Goal: Transaction & Acquisition: Book appointment/travel/reservation

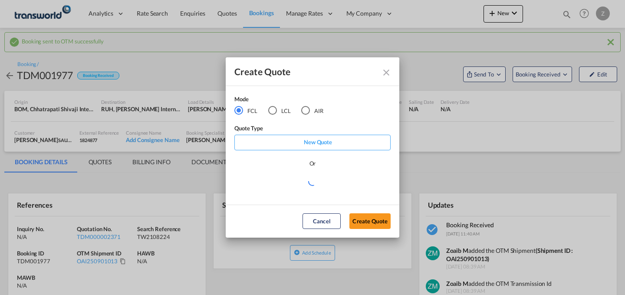
click at [305, 108] on div "AIR" at bounding box center [305, 110] width 9 height 9
click at [360, 225] on button "Create Quote" at bounding box center [369, 221] width 41 height 16
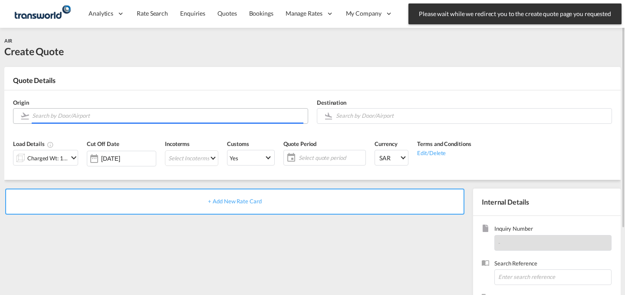
click at [240, 116] on input "Search by Door/Airport" at bounding box center [167, 115] width 271 height 15
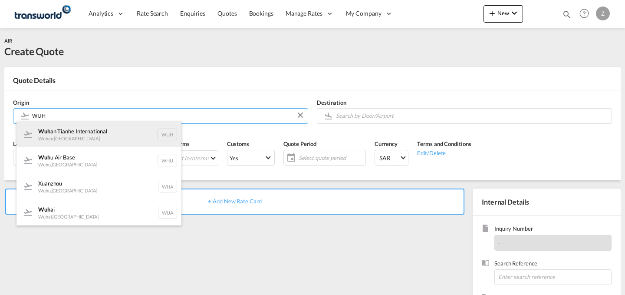
click at [131, 126] on div "Wuh an Tianhe International Wuhan , [GEOGRAPHIC_DATA][PERSON_NAME]" at bounding box center [98, 134] width 165 height 26
type input "[PERSON_NAME] International, [PERSON_NAME], WUH"
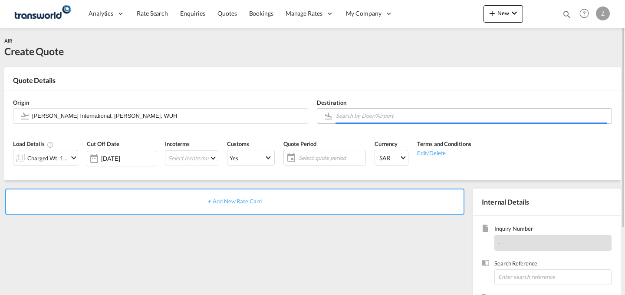
click at [381, 119] on body "Analytics Dashboard Reports Rate Search Enquiries Quotes Bookings" at bounding box center [312, 147] width 625 height 295
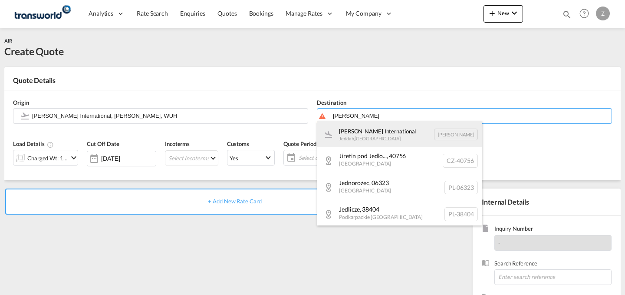
click at [371, 128] on div "[PERSON_NAME] International Jeddah , [GEOGRAPHIC_DATA] [PERSON_NAME]" at bounding box center [399, 134] width 165 height 26
type input "[PERSON_NAME] International, [PERSON_NAME], [PERSON_NAME]"
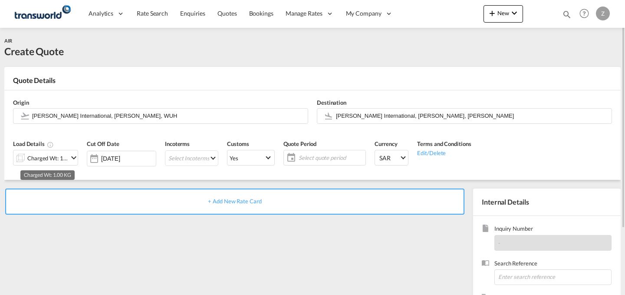
click at [57, 160] on div "Charged Wt: 1.00 KG" at bounding box center [47, 158] width 41 height 12
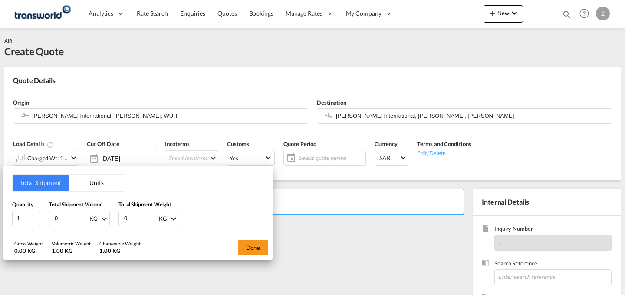
click at [133, 217] on input "0" at bounding box center [140, 218] width 35 height 15
type input "432"
click at [79, 214] on input "0" at bounding box center [71, 218] width 35 height 15
type input "0.75"
click at [99, 215] on span "KG" at bounding box center [95, 219] width 12 height 8
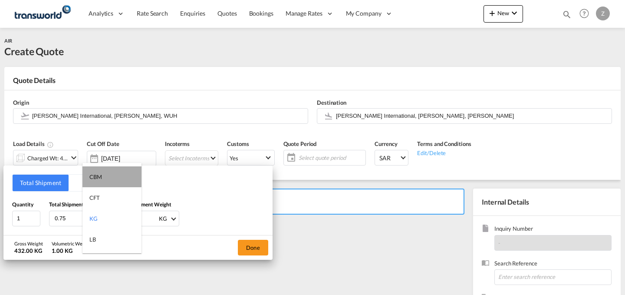
click at [112, 175] on md-option "CBM" at bounding box center [111, 176] width 59 height 21
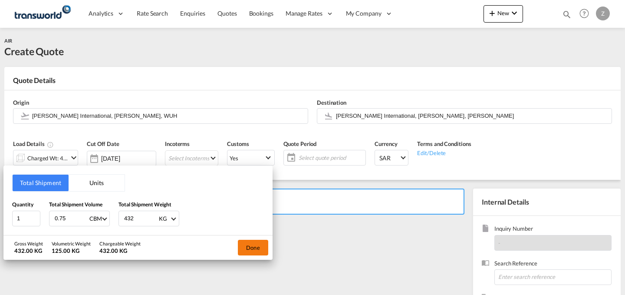
click at [255, 245] on button "Done" at bounding box center [253, 248] width 30 height 16
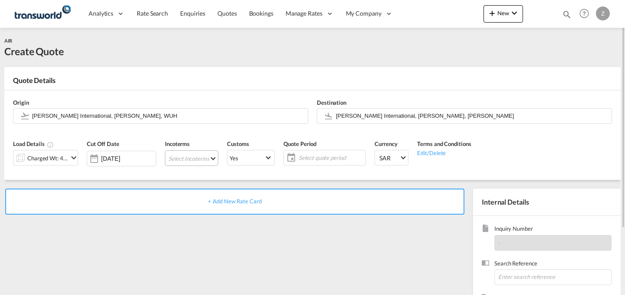
click at [193, 153] on md-select "Select Incoterms DPU - export Delivery at Place Unloaded DAP - import Delivered…" at bounding box center [191, 158] width 53 height 16
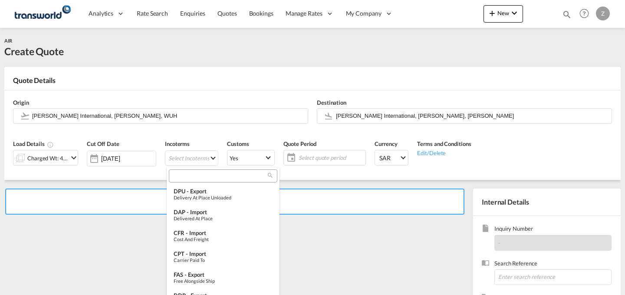
type md-option "[object Object]"
click at [213, 175] on input "search" at bounding box center [219, 176] width 96 height 8
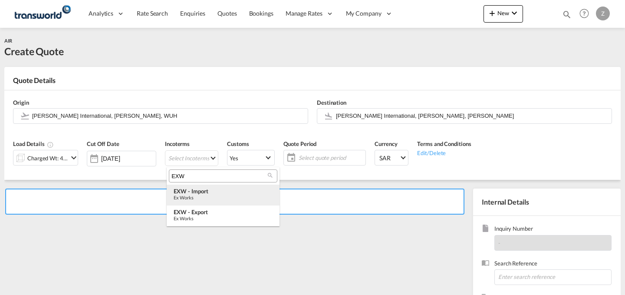
type input "EXW"
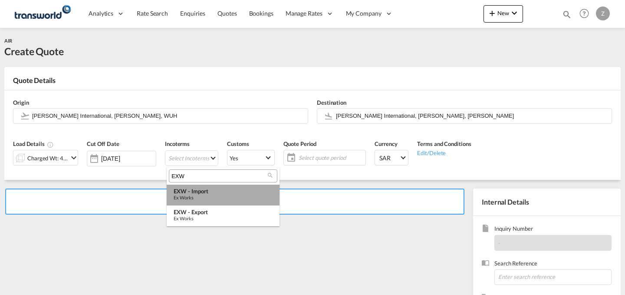
click at [207, 192] on div "EXW - import" at bounding box center [223, 190] width 99 height 7
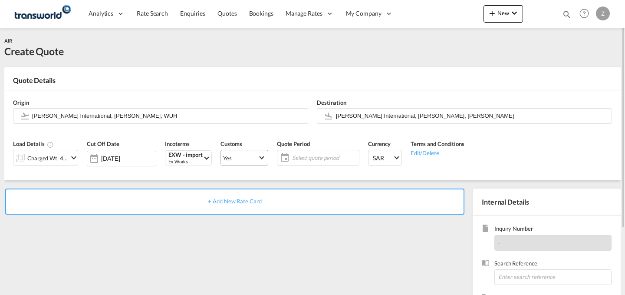
click at [252, 154] on span "Yes" at bounding box center [240, 158] width 35 height 8
click at [241, 177] on md-option "No" at bounding box center [245, 178] width 61 height 21
click at [256, 161] on span "Yes" at bounding box center [240, 158] width 35 height 8
click at [255, 185] on md-option "No" at bounding box center [245, 178] width 61 height 21
click at [299, 161] on span "Select quote period" at bounding box center [324, 158] width 65 height 8
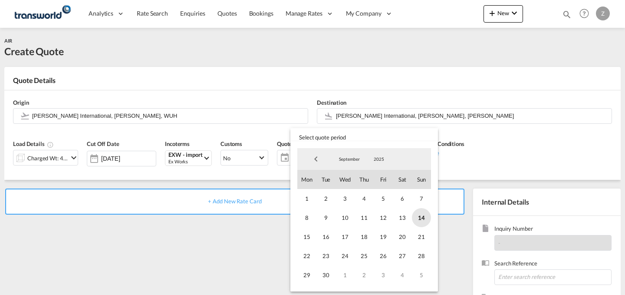
click at [414, 213] on span "14" at bounding box center [421, 217] width 19 height 19
click at [322, 270] on span "30" at bounding box center [325, 274] width 19 height 19
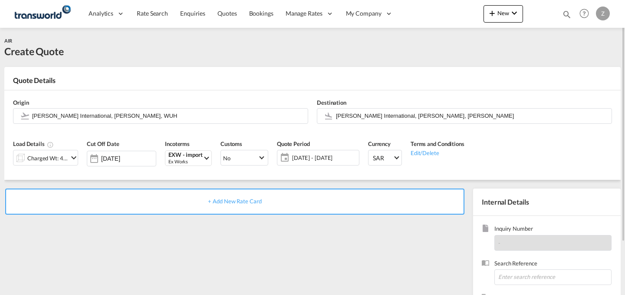
scroll to position [51, 0]
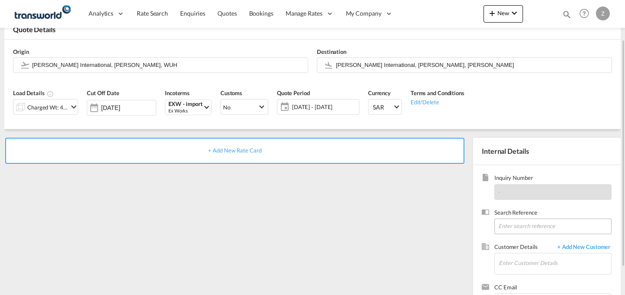
click at [522, 220] on input at bounding box center [552, 226] width 117 height 16
paste input "TW1109487"
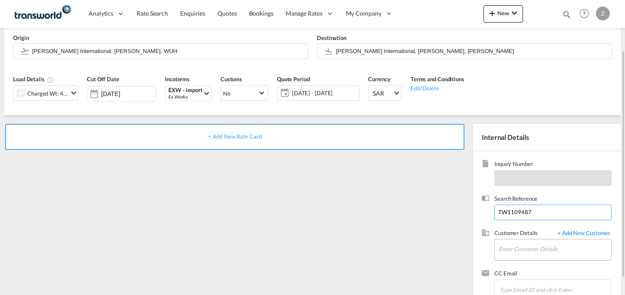
type input "TW1109487"
click at [526, 240] on input "Enter Customer Details" at bounding box center [555, 249] width 112 height 20
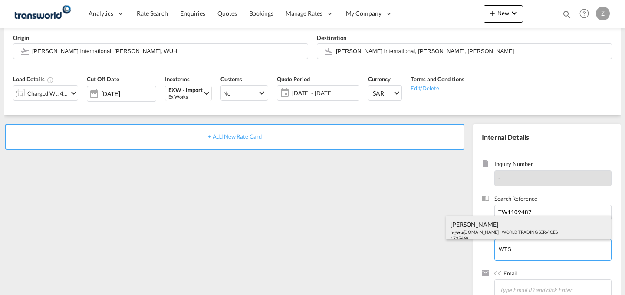
click at [518, 226] on div "[PERSON_NAME] n@ wts [DOMAIN_NAME] | WORLD TRADING SERVICES | 1735669" at bounding box center [528, 231] width 165 height 30
type input "WORLD TRADING SERVICES, [PERSON_NAME], n@[DOMAIN_NAME]"
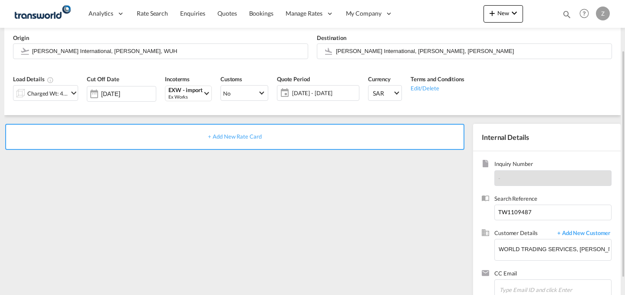
click at [391, 135] on div "+ Add New Rate Card" at bounding box center [234, 137] width 459 height 26
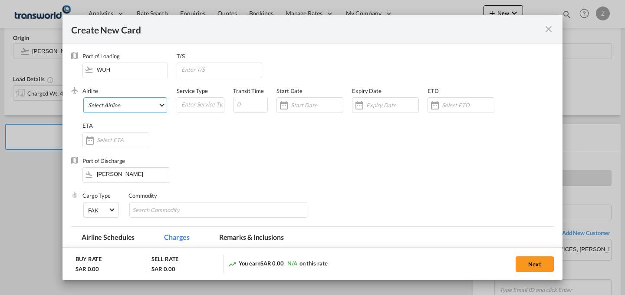
click at [136, 103] on md-select "Select Airline AIR EXPRESS S.A. (1166- / -) CMA CGM Air Cargo (1140-2C / -) DDW…" at bounding box center [125, 105] width 84 height 16
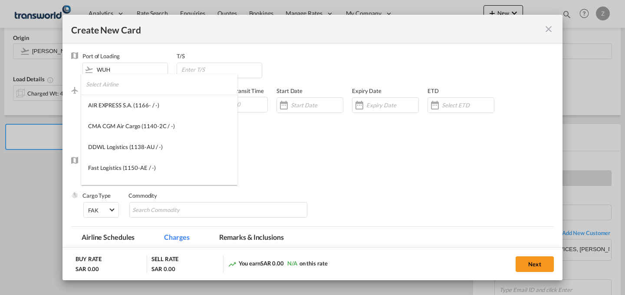
click at [150, 87] on input "search" at bounding box center [161, 84] width 151 height 21
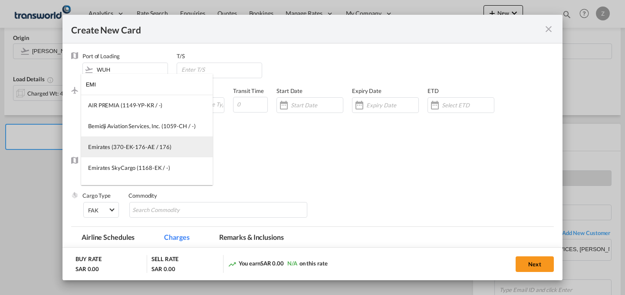
type input "EMI"
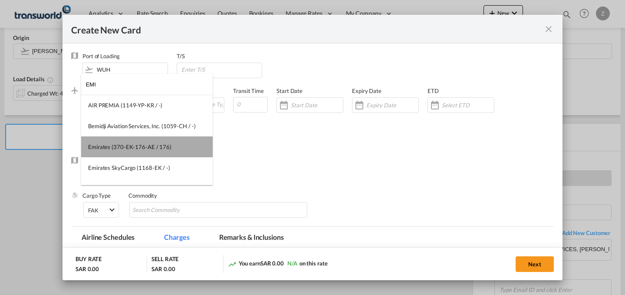
click at [150, 137] on md-option "Emirates (370-EK-176-AE / 176)" at bounding box center [146, 146] width 131 height 21
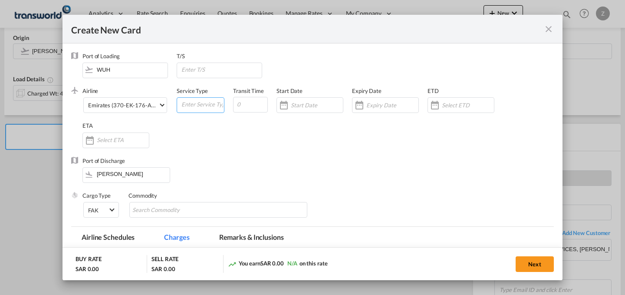
click at [205, 105] on input "Create New Card ..." at bounding box center [202, 104] width 43 height 13
type input "AIR"
type input "5"
click at [302, 106] on input "Create New Card ..." at bounding box center [317, 105] width 52 height 7
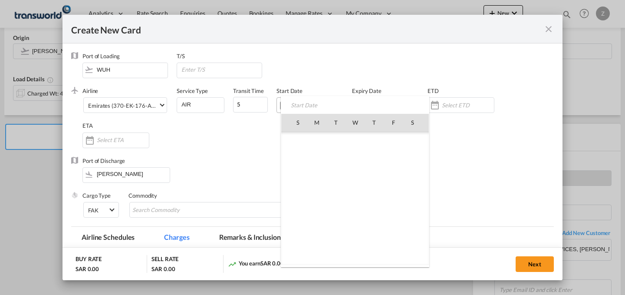
scroll to position [201018, 0]
click at [298, 198] on span "14" at bounding box center [298, 198] width 18 height 18
type input "[DATE]"
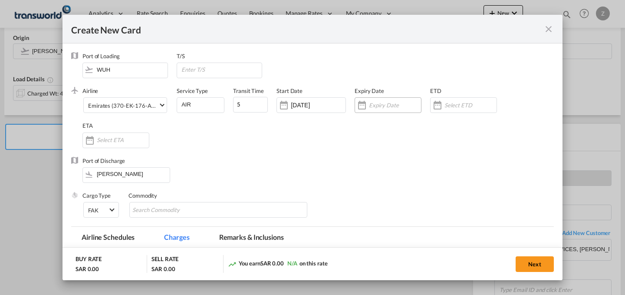
click at [373, 104] on input "Create New Card ..." at bounding box center [395, 105] width 52 height 7
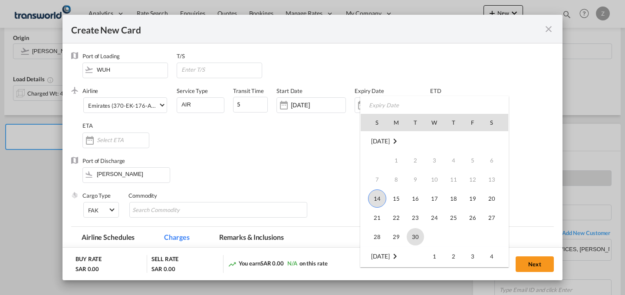
click at [417, 233] on span "30" at bounding box center [415, 236] width 17 height 17
type input "[DATE]"
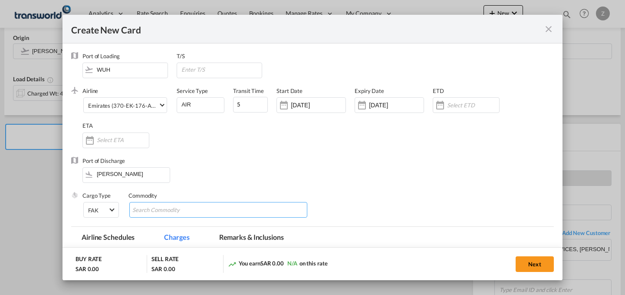
click at [171, 213] on input "Chips input." at bounding box center [171, 210] width 79 height 14
type input "GC"
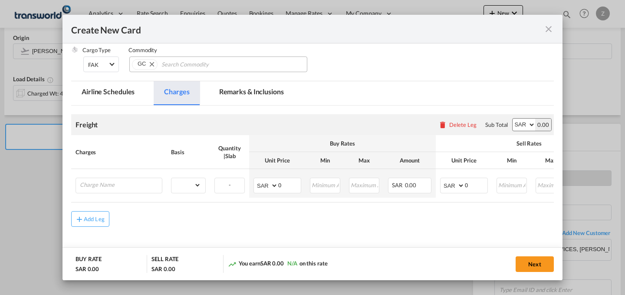
scroll to position [146, 0]
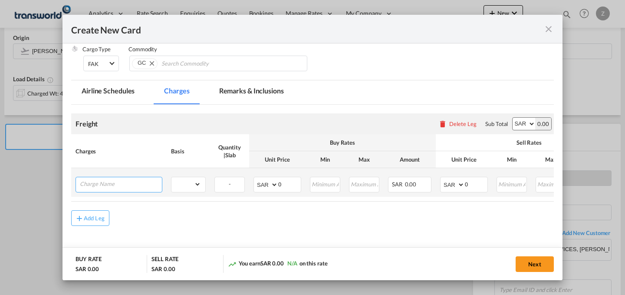
click at [130, 179] on input "Charge Name" at bounding box center [121, 183] width 82 height 13
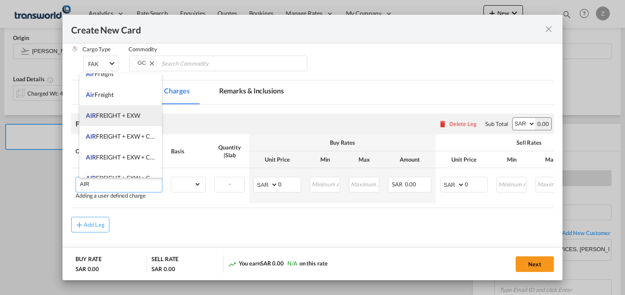
scroll to position [59, 0]
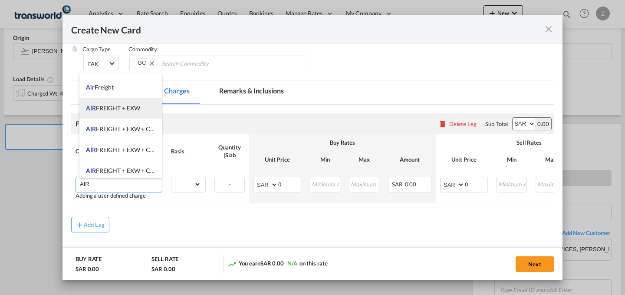
click at [146, 106] on li "AIR FREIGHT + EXW" at bounding box center [120, 108] width 82 height 21
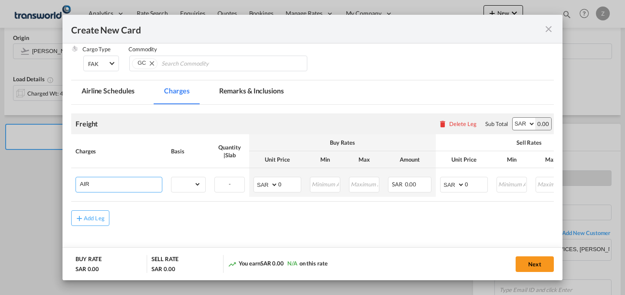
type input "AIR FREIGHT + EXW"
click at [522, 120] on select "AED AFN ALL AMD ANG AOA ARS AUD AWG AZN BAM BBD BDT BGN BHD BIF BMD BND BOB BRL…" at bounding box center [524, 124] width 23 height 12
select select "string:USD"
click at [513, 118] on select "AED AFN ALL AMD ANG AOA ARS AUD AWG AZN BAM BBD BDT BGN BHD BIF BMD BND BOB BRL…" at bounding box center [524, 124] width 23 height 12
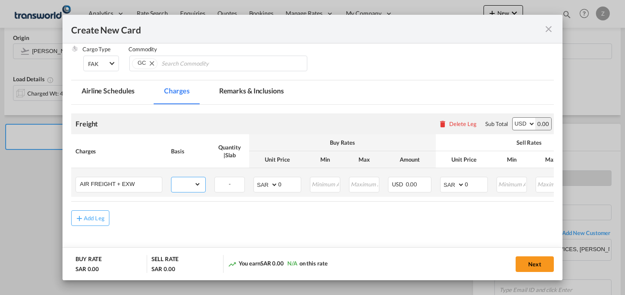
click at [193, 182] on select "gross_weight volumetric_weight per_shipment per_bl per_km % on air freight per_…" at bounding box center [186, 184] width 30 height 14
select select "per_shipment"
click at [171, 177] on select "gross_weight volumetric_weight per_shipment per_bl per_km % on air freight per_…" at bounding box center [186, 184] width 30 height 14
click at [263, 186] on select "AED AFN ALL AMD ANG AOA ARS AUD AWG AZN BAM BBD BDT BGN BHD BIF BMD BND BOB BRL…" at bounding box center [266, 184] width 23 height 12
select select "string:USD"
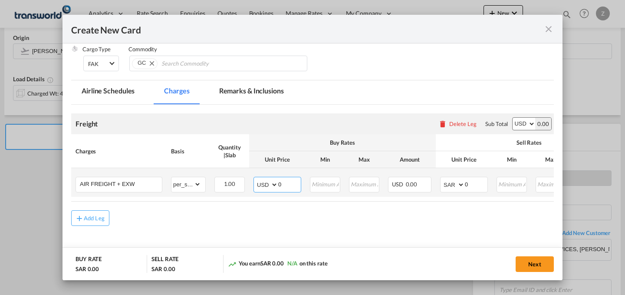
click at [255, 178] on select "AED AFN ALL AMD ANG AOA ARS AUD AWG AZN BAM BBD BDT BGN BHD BIF BMD BND BOB BRL…" at bounding box center [266, 184] width 23 height 12
click at [450, 183] on select "AED AFN ALL AMD ANG AOA ARS AUD AWG AZN BAM BBD BDT BGN BHD BIF BMD BND BOB BRL…" at bounding box center [453, 184] width 23 height 12
select select "string:USD"
click at [442, 178] on select "AED AFN ALL AMD ANG AOA ARS AUD AWG AZN BAM BBD BDT BGN BHD BIF BMD BND BOB BRL…" at bounding box center [453, 184] width 23 height 12
click at [472, 183] on input "0" at bounding box center [476, 183] width 23 height 13
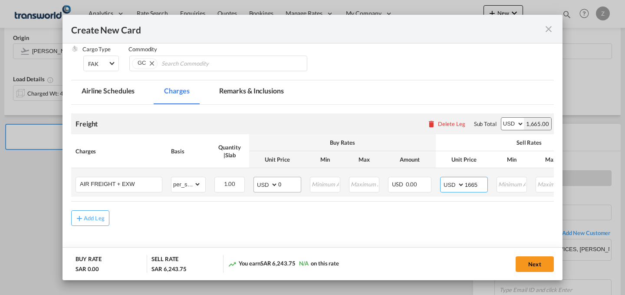
type input "1665"
click at [283, 185] on input "0" at bounding box center [289, 183] width 23 height 13
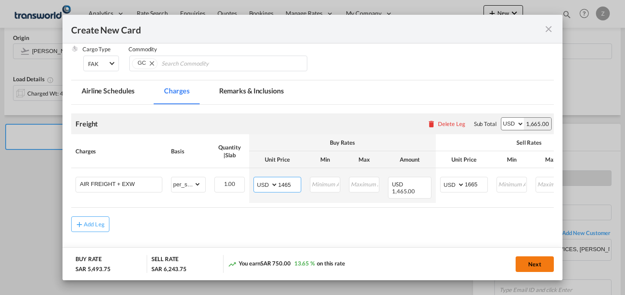
type input "1465"
click at [537, 259] on button "Next" at bounding box center [535, 264] width 38 height 16
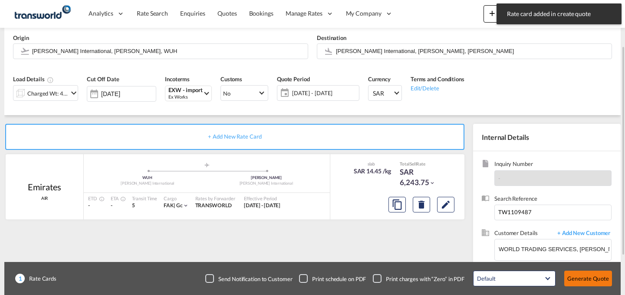
click at [598, 282] on button "Generate Quote" at bounding box center [588, 278] width 48 height 16
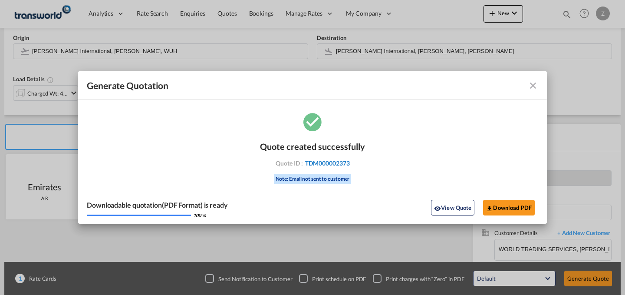
click at [339, 161] on span "TDM000002373" at bounding box center [327, 163] width 45 height 8
click at [339, 161] on div "Quote created successfully Quote ID : TDM000002373 Note: Email not sent to cust…" at bounding box center [312, 161] width 105 height 59
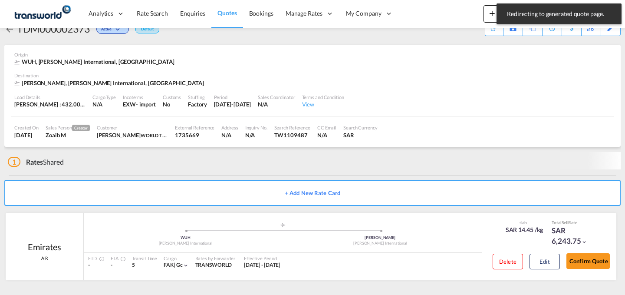
scroll to position [16, 0]
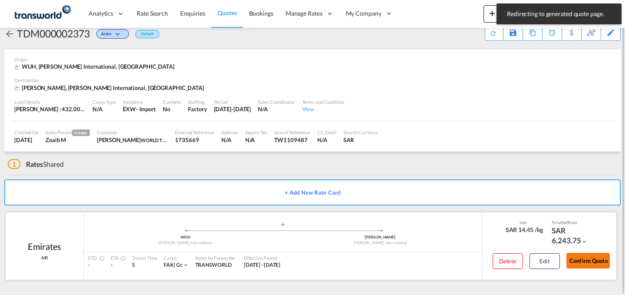
click at [583, 266] on button "Confirm Quote" at bounding box center [587, 261] width 43 height 16
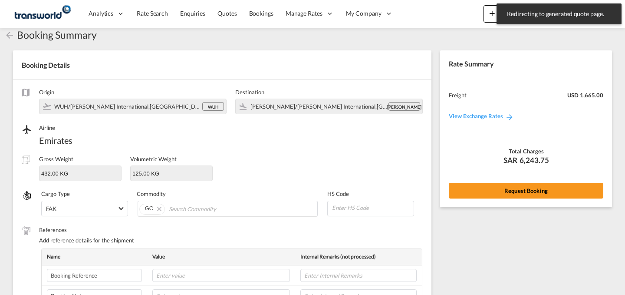
scroll to position [290, 0]
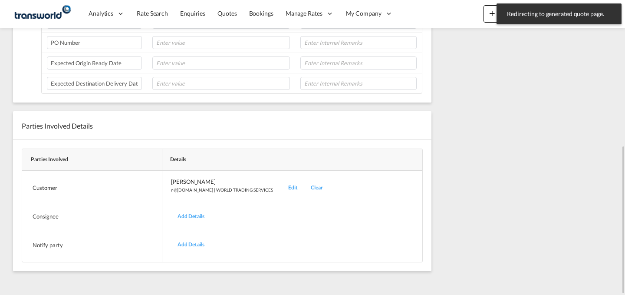
click at [282, 189] on div "Edit" at bounding box center [293, 187] width 23 height 20
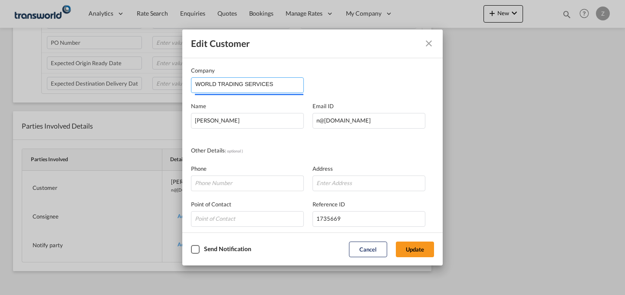
drag, startPoint x: 289, startPoint y: 90, endPoint x: 85, endPoint y: 103, distance: 204.8
click at [85, 103] on div "Edit Customer Company WORLD TRADING SERVICES Name [PERSON_NAME] Email ID [EMAIL…" at bounding box center [312, 147] width 625 height 295
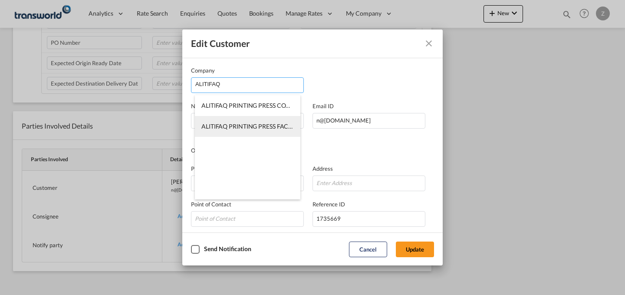
click at [260, 127] on span "ALITIFAQ PRINTING PRESS FACTORY COMPANY" at bounding box center [268, 125] width 135 height 7
type input "ALITIFAQ PRINTING PRESS FACTORY COMPANY"
type input "[PERSON_NAME][EMAIL_ADDRESS][DOMAIN_NAME]"
type input "542717788"
type input "1780848"
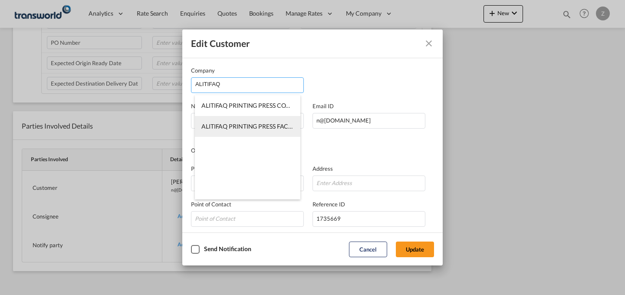
type input "34327"
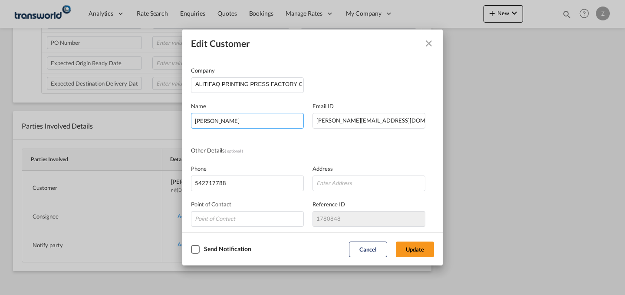
drag, startPoint x: 265, startPoint y: 126, endPoint x: 132, endPoint y: 130, distance: 132.8
click at [132, 130] on div "Edit Customer Company ALITIFAQ PRINTING PRESS FACTORY COMPANY Name [PERSON_NAME…" at bounding box center [312, 147] width 625 height 295
type input "[PERSON_NAME]"
click at [417, 249] on button "Update" at bounding box center [415, 249] width 38 height 16
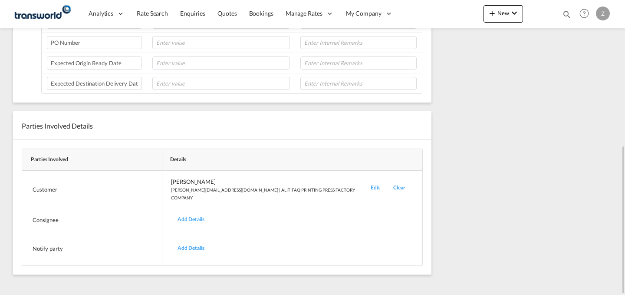
scroll to position [0, 0]
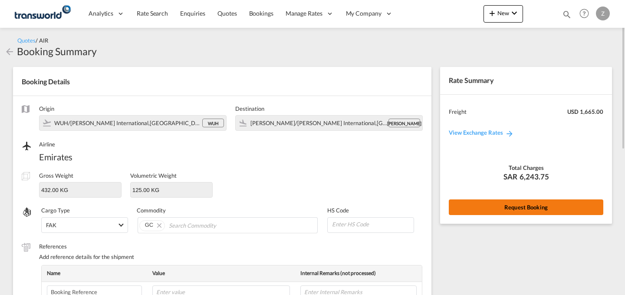
click at [515, 210] on button "Request Booking" at bounding box center [526, 207] width 154 height 16
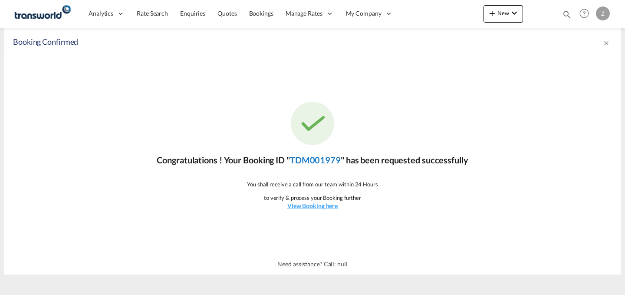
click at [306, 155] on link "TDM001979" at bounding box center [315, 159] width 51 height 10
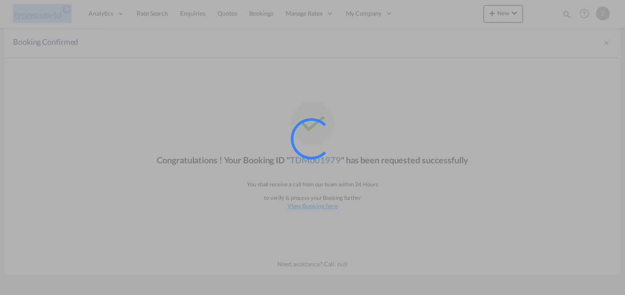
click at [306, 155] on div at bounding box center [311, 138] width 41 height 41
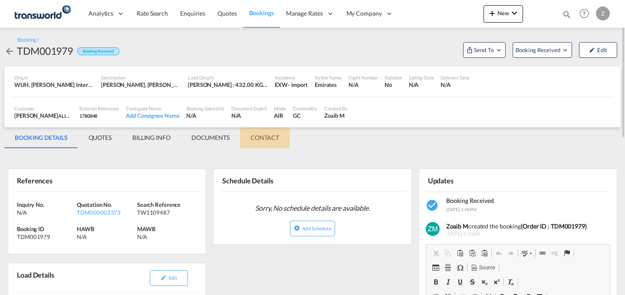
click at [269, 139] on md-tab-item "CONTACT" at bounding box center [264, 137] width 49 height 21
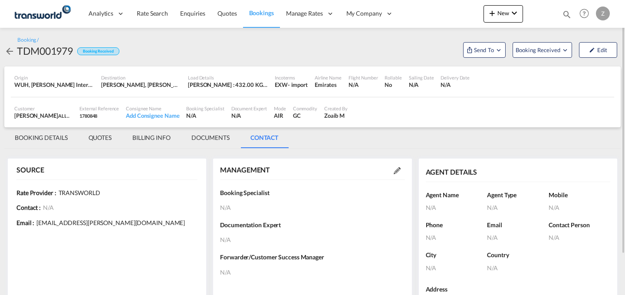
click at [394, 173] on md-icon at bounding box center [397, 170] width 7 height 7
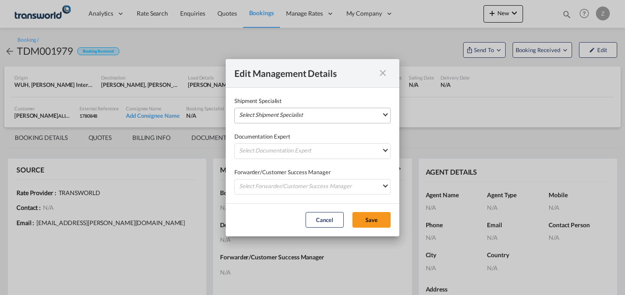
click at [353, 115] on md-select "Select Shipment Specialist [PERSON_NAME] W [PERSON_NAME][EMAIL_ADDRESS][PERSON_…" at bounding box center [312, 116] width 156 height 16
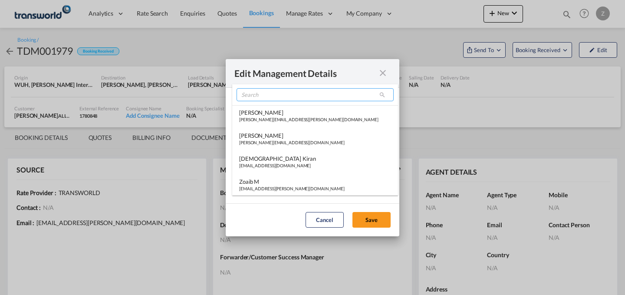
click at [319, 94] on input "search" at bounding box center [315, 94] width 157 height 13
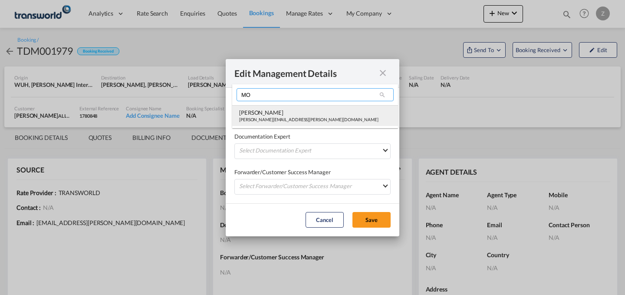
type input "MO"
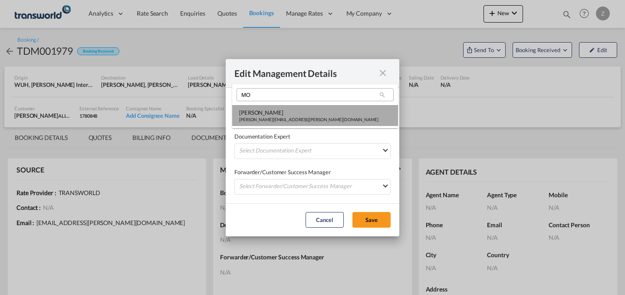
click at [295, 114] on div "[PERSON_NAME]" at bounding box center [308, 112] width 139 height 8
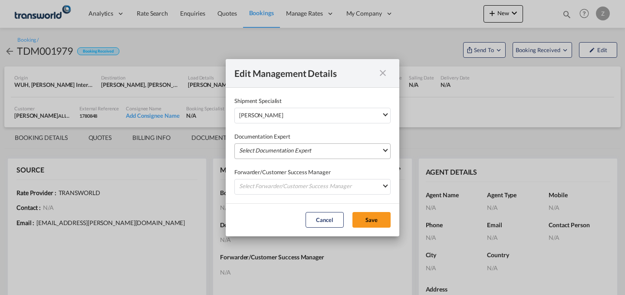
click at [287, 149] on md-select "Select Documentation Expert [PERSON_NAME] W [PERSON_NAME][EMAIL_ADDRESS][PERSON…" at bounding box center [312, 151] width 156 height 16
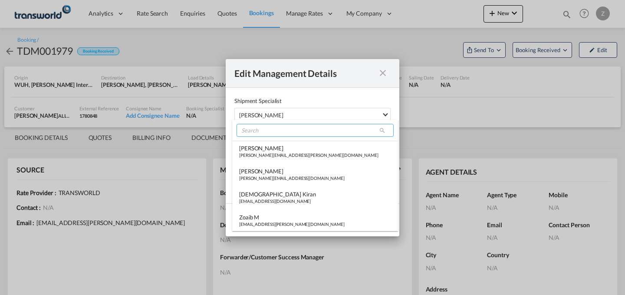
click at [315, 133] on input "search" at bounding box center [315, 130] width 157 height 13
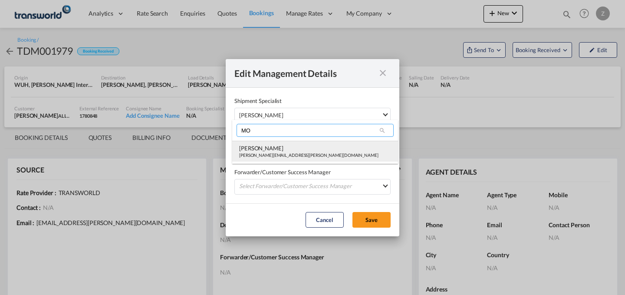
type input "MO"
click at [296, 150] on div "[PERSON_NAME]" at bounding box center [308, 148] width 139 height 8
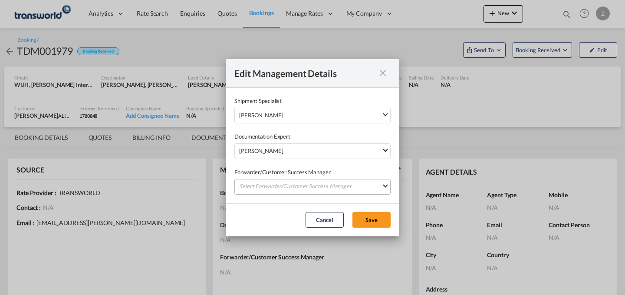
click at [284, 182] on md-select "Select Forwarder/Customer Success Manager [PERSON_NAME] [PERSON_NAME][EMAIL_ADD…" at bounding box center [312, 187] width 156 height 16
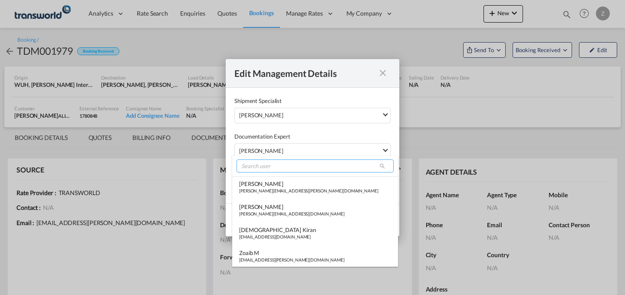
click at [298, 168] on input "search" at bounding box center [315, 165] width 157 height 13
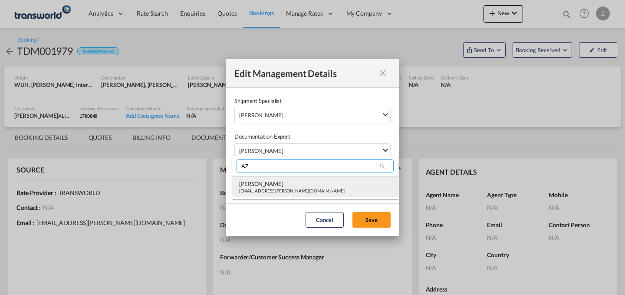
type input "AZ"
click at [289, 182] on div "[PERSON_NAME]" at bounding box center [291, 184] width 105 height 8
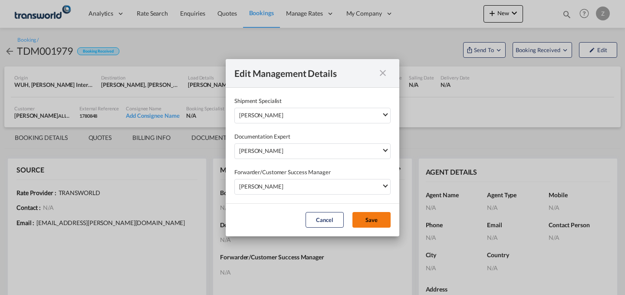
click at [369, 218] on button "Save" at bounding box center [371, 220] width 38 height 16
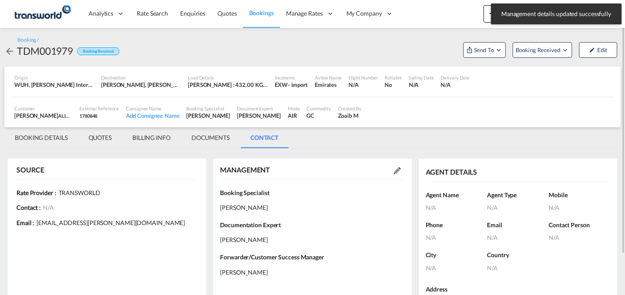
click at [51, 135] on md-tab-item "BOOKING DETAILS" at bounding box center [41, 137] width 74 height 21
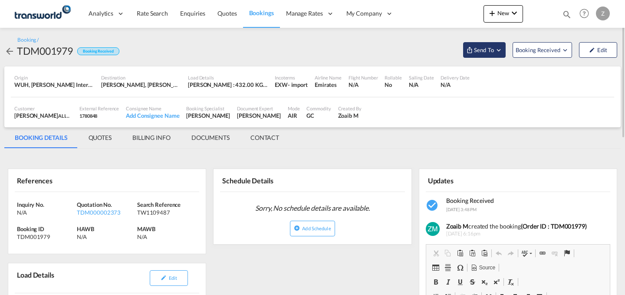
click at [470, 48] on md-icon "Open demo menu" at bounding box center [469, 49] width 7 height 7
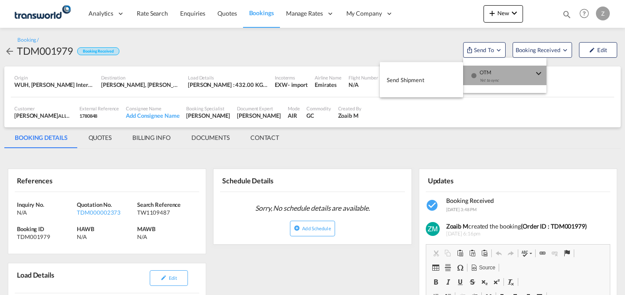
click at [481, 82] on div "Yet to sync" at bounding box center [507, 82] width 54 height 18
click at [426, 77] on button "Send Shipment" at bounding box center [421, 80] width 83 height 20
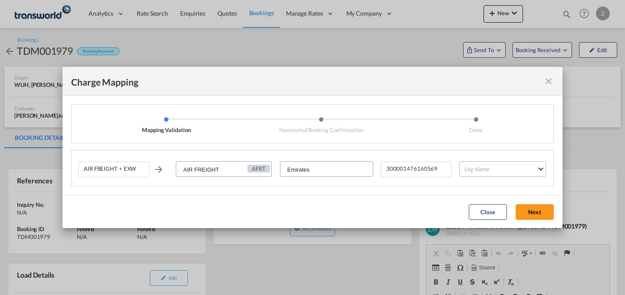
click at [492, 165] on md-select "Leg Name HANDLING ORIGIN HANDLING DESTINATION OTHERS TL PICK UP CUSTOMS ORIGIN …" at bounding box center [502, 169] width 87 height 16
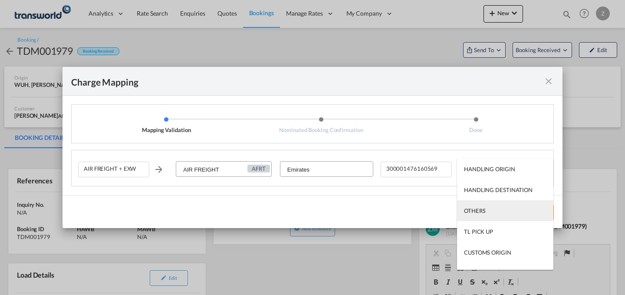
click at [484, 203] on md-option "OTHERS" at bounding box center [505, 210] width 96 height 21
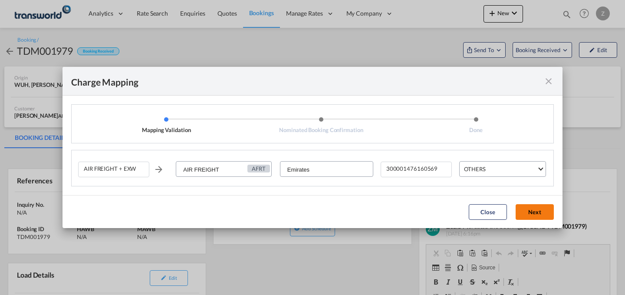
click at [534, 210] on button "Next" at bounding box center [535, 212] width 38 height 16
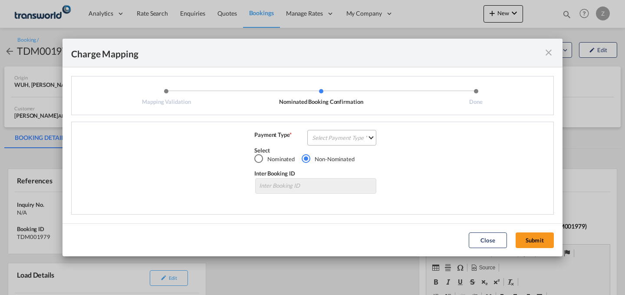
click at [371, 143] on md-select "Select Payment Type COLLECT PREPAID" at bounding box center [341, 138] width 69 height 16
click at [362, 134] on md-option "COLLECT" at bounding box center [344, 137] width 77 height 21
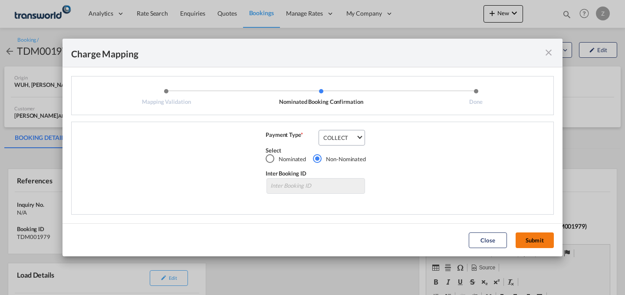
click at [544, 243] on button "Submit" at bounding box center [535, 240] width 38 height 16
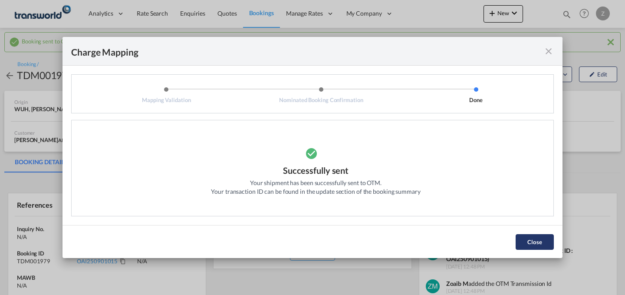
click at [527, 238] on button "Close" at bounding box center [535, 242] width 38 height 16
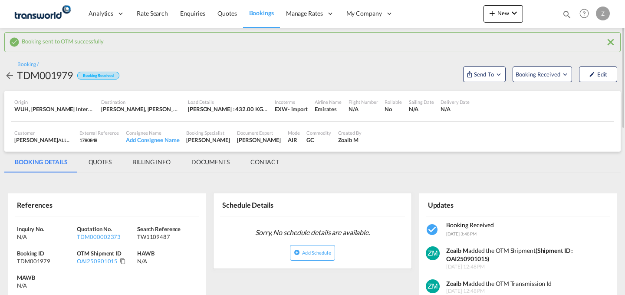
click at [118, 259] on div "OAI250901015" at bounding box center [107, 261] width 60 height 8
click at [121, 261] on md-icon "Click to Copy" at bounding box center [123, 261] width 6 height 6
click at [493, 11] on md-icon "icon-plus 400-fg" at bounding box center [492, 13] width 10 height 10
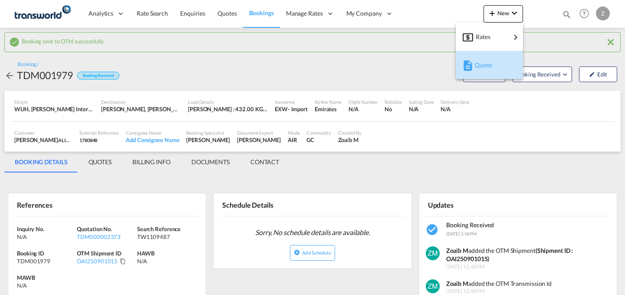
click at [481, 60] on span "Quote" at bounding box center [480, 64] width 10 height 17
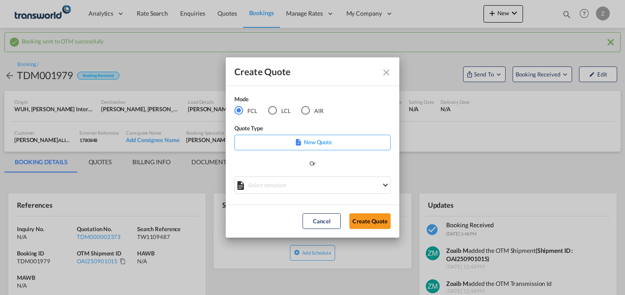
click at [310, 108] on md-radio-button "AIR" at bounding box center [312, 110] width 22 height 10
click at [363, 226] on button "Create Quote" at bounding box center [369, 221] width 41 height 16
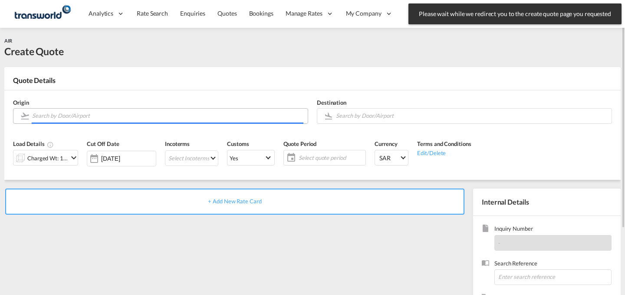
click at [193, 113] on input "Search by Door/Airport" at bounding box center [167, 115] width 271 height 15
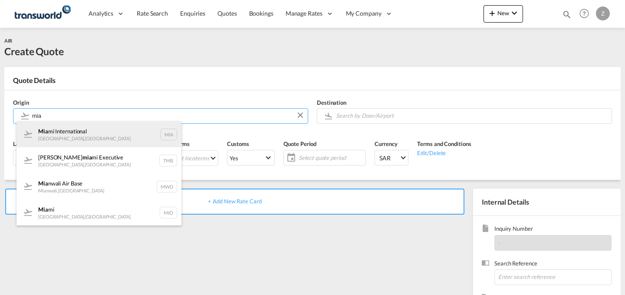
click at [76, 134] on div "Mia mi International [GEOGRAPHIC_DATA] , [GEOGRAPHIC_DATA] MIA" at bounding box center [98, 134] width 165 height 26
type input "Miami International, [GEOGRAPHIC_DATA], [GEOGRAPHIC_DATA]"
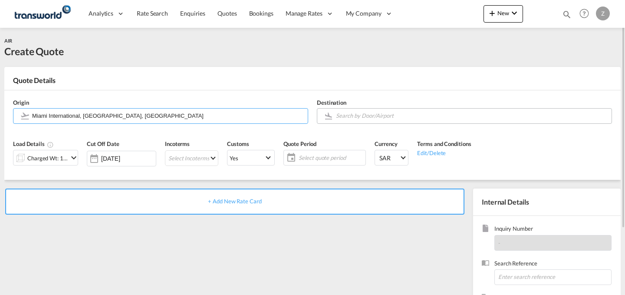
click at [427, 115] on body "Analytics Dashboard Reports Rate Search Enquiries Quotes Bookings" at bounding box center [312, 147] width 625 height 295
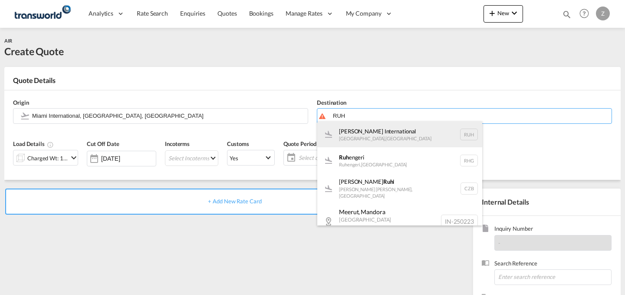
click at [416, 131] on div "[PERSON_NAME] International [GEOGRAPHIC_DATA] , [GEOGRAPHIC_DATA] RUH" at bounding box center [399, 134] width 165 height 26
type input "[PERSON_NAME] International, [GEOGRAPHIC_DATA], RUH"
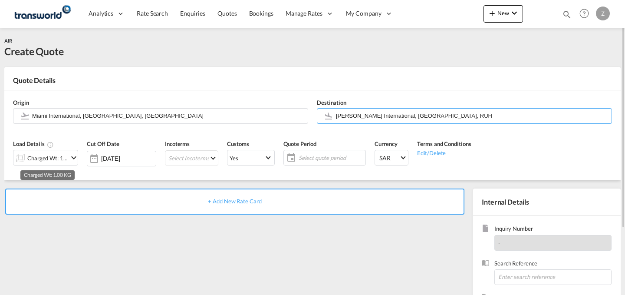
click at [56, 155] on div "Charged Wt: 1.00 KG" at bounding box center [47, 158] width 41 height 12
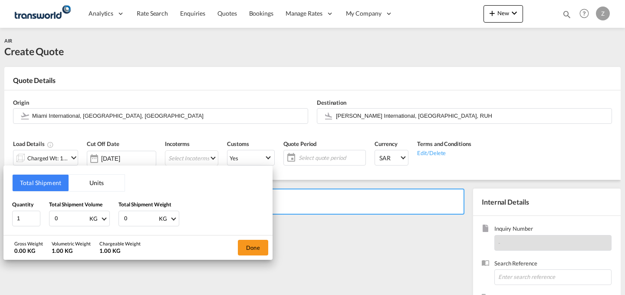
click at [139, 217] on input "0" at bounding box center [140, 218] width 35 height 15
click at [135, 217] on input "number" at bounding box center [140, 218] width 35 height 15
type input "1016"
click at [57, 212] on input "0" at bounding box center [71, 218] width 35 height 15
click at [75, 217] on input "number" at bounding box center [71, 218] width 35 height 15
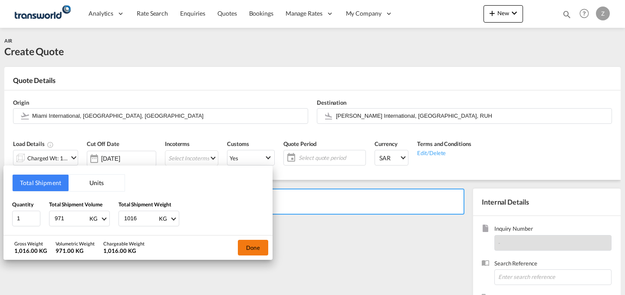
type input "971"
click at [246, 252] on button "Done" at bounding box center [253, 248] width 30 height 16
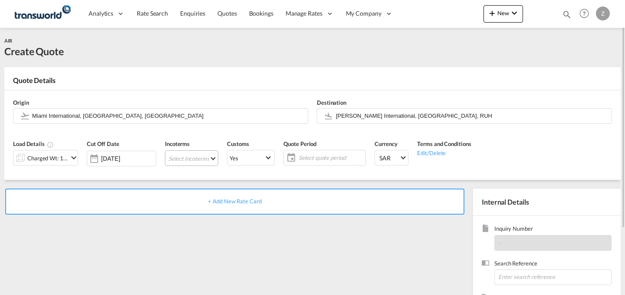
click at [200, 159] on md-select "Select Incoterms DPU - export Delivery at Place Unloaded DAP - import Delivered…" at bounding box center [191, 158] width 53 height 16
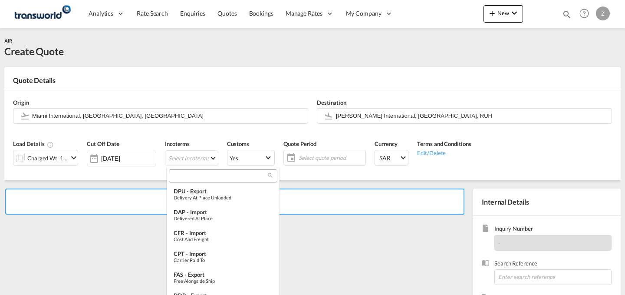
click at [214, 176] on input "search" at bounding box center [219, 176] width 96 height 8
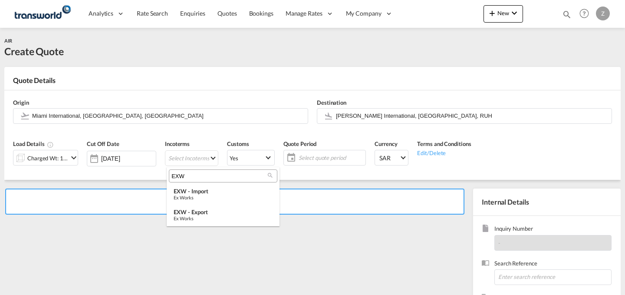
type input "EXW"
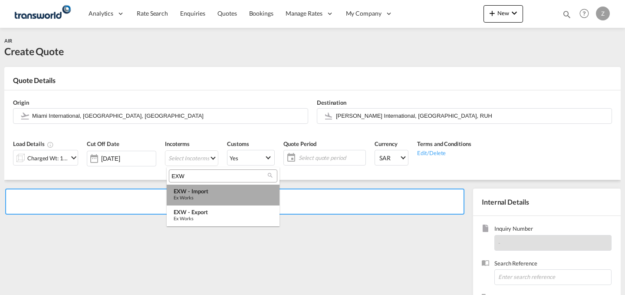
click at [207, 187] on div "EXW - import" at bounding box center [223, 190] width 99 height 7
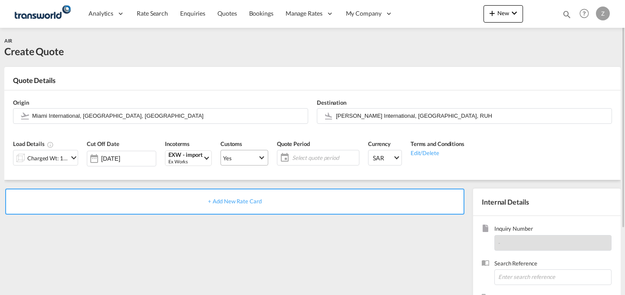
click at [253, 160] on span "Yes" at bounding box center [240, 158] width 35 height 8
click at [253, 172] on md-option "No" at bounding box center [245, 178] width 61 height 21
click at [263, 154] on md-select-value "Yes" at bounding box center [244, 157] width 47 height 12
click at [243, 181] on md-option "No" at bounding box center [245, 178] width 61 height 21
click at [312, 157] on span "Select quote period" at bounding box center [324, 158] width 65 height 8
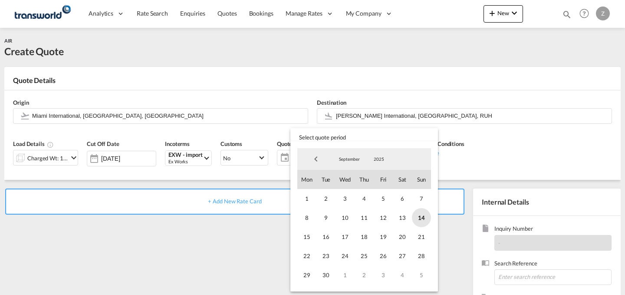
click at [416, 220] on span "14" at bounding box center [421, 217] width 19 height 19
click at [321, 269] on span "30" at bounding box center [325, 274] width 19 height 19
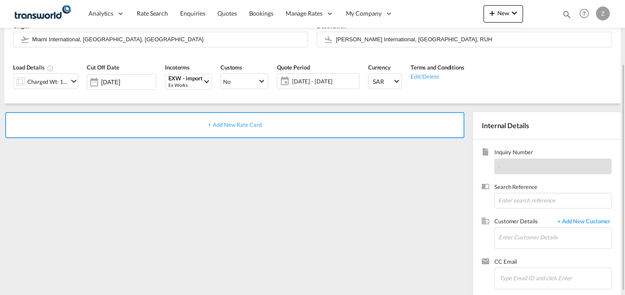
scroll to position [80, 0]
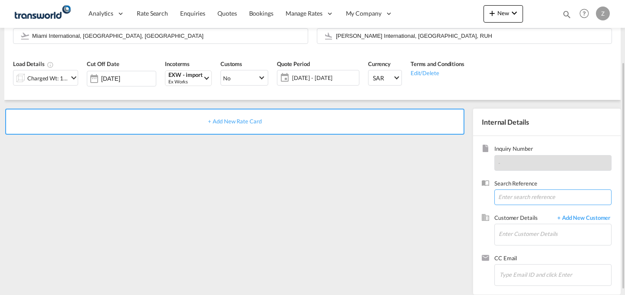
paste input "TW0409409"
click at [536, 200] on input "TW0409409" at bounding box center [552, 197] width 117 height 16
type input "TW0409409"
click at [516, 226] on input "Enter Customer Details" at bounding box center [555, 234] width 112 height 20
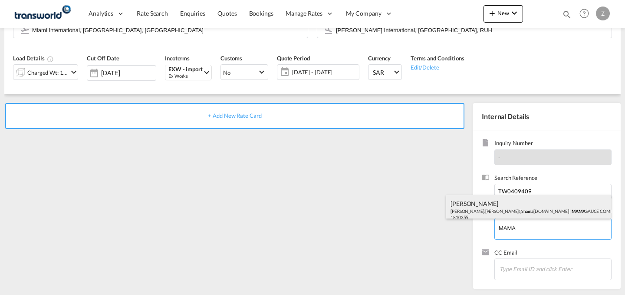
click at [525, 207] on div "[PERSON_NAME].[PERSON_NAME]@ mama [DOMAIN_NAME] | MAMA SAUCE COMPANY FOR FOOD I…" at bounding box center [528, 210] width 165 height 30
type input "MAMA SAUCE COMPANY FOR FOOD INDUSTRIES, [PERSON_NAME], [PERSON_NAME][EMAIL_ADDR…"
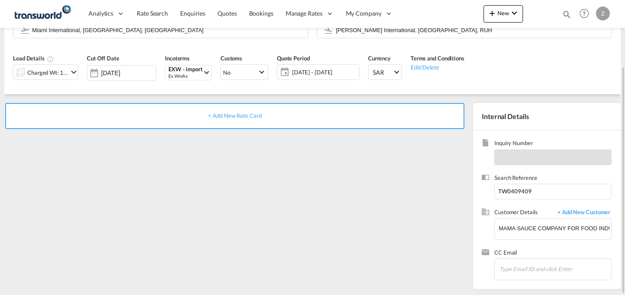
click at [404, 118] on div "+ Add New Rate Card" at bounding box center [234, 116] width 459 height 26
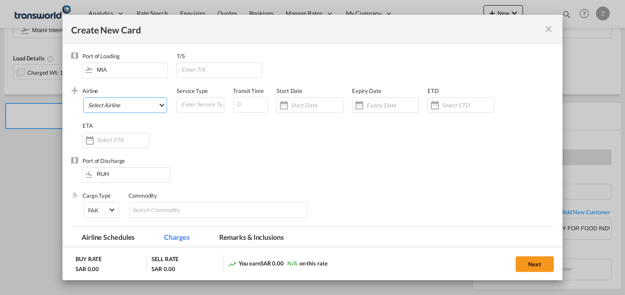
click at [130, 108] on md-select "Select Airline AIR EXPRESS S.A. (1166- / -) CMA CGM Air Cargo (1140-2C / -) DDW…" at bounding box center [125, 105] width 84 height 16
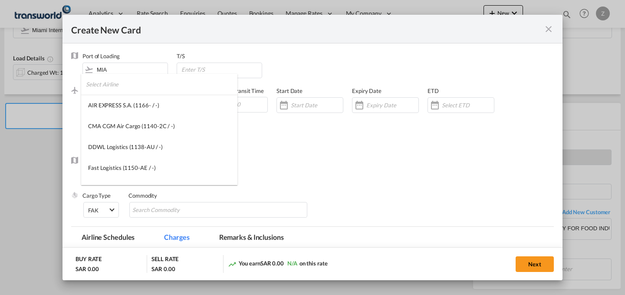
click at [166, 86] on input "search" at bounding box center [161, 84] width 151 height 21
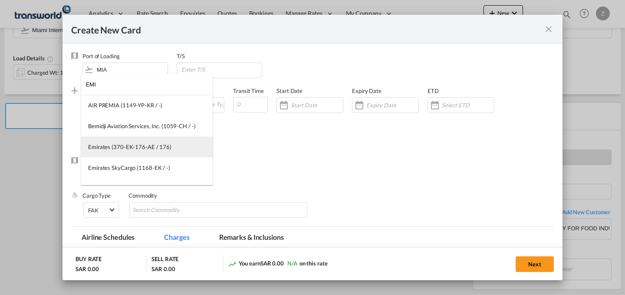
type input "EMI"
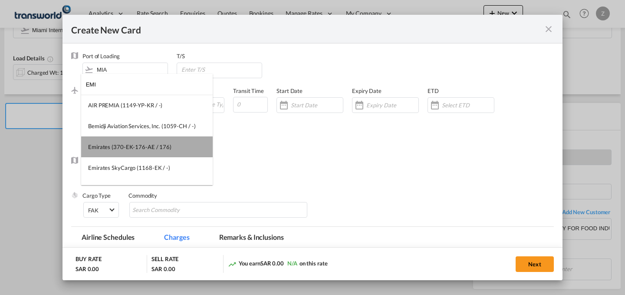
click at [150, 143] on div "Emirates (370-EK-176-AE / 176)" at bounding box center [129, 147] width 83 height 8
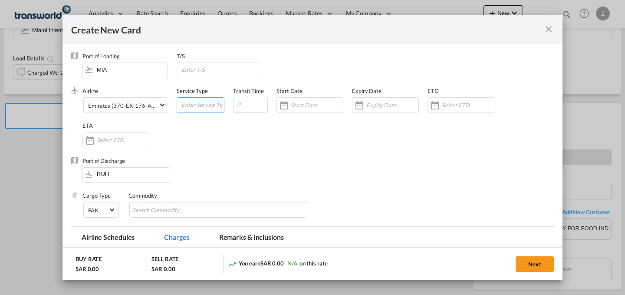
click at [196, 102] on input "Create New Card ..." at bounding box center [202, 104] width 43 height 13
type input "AIR"
type input "5"
click at [291, 107] on input "Create New Card ..." at bounding box center [317, 105] width 52 height 7
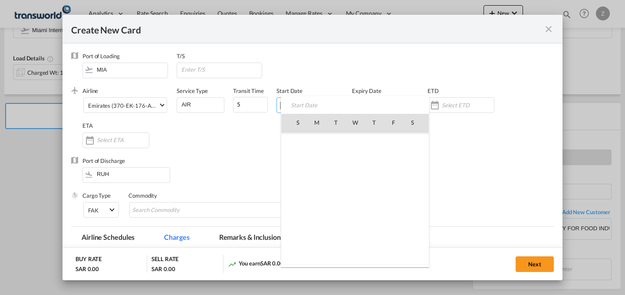
scroll to position [201018, 0]
click at [294, 191] on span "14" at bounding box center [298, 198] width 18 height 18
type input "[DATE]"
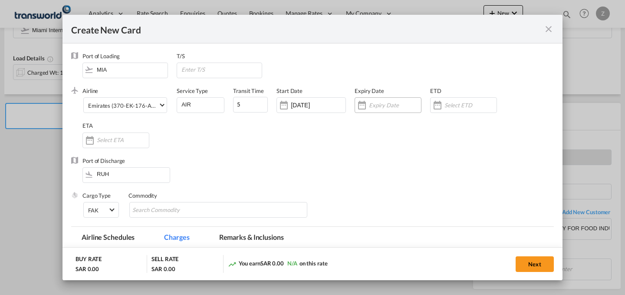
click at [386, 99] on div "Create New Card ..." at bounding box center [388, 105] width 67 height 16
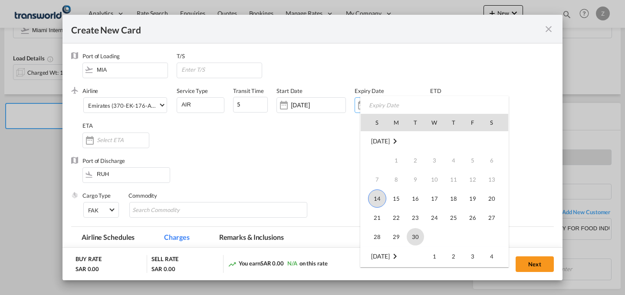
click at [408, 235] on span "30" at bounding box center [415, 236] width 17 height 17
type input "[DATE]"
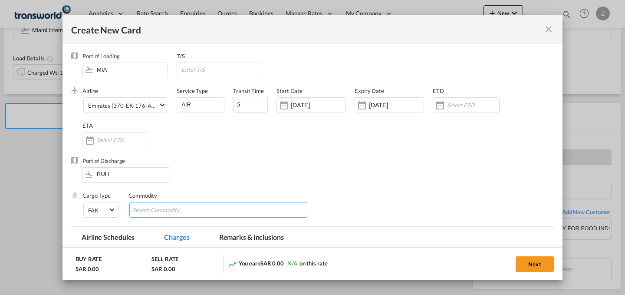
click at [174, 207] on input "Chips input." at bounding box center [171, 210] width 79 height 14
type input "GC"
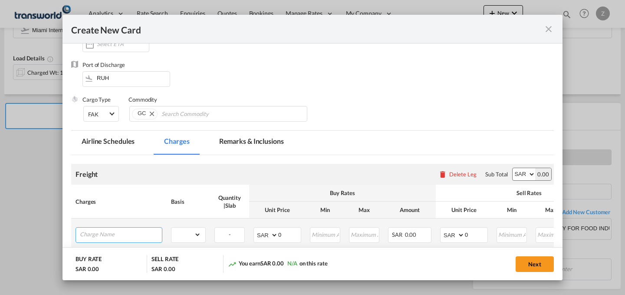
click at [121, 233] on input "Charge Name" at bounding box center [121, 233] width 82 height 13
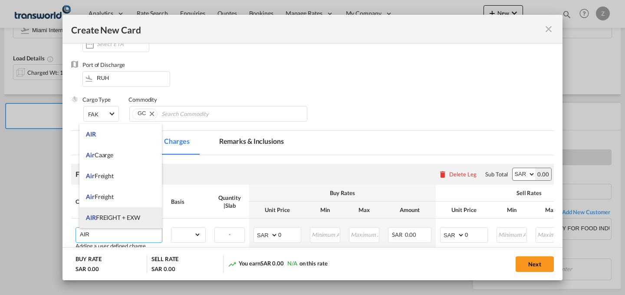
click at [134, 216] on span "AIR FREIGHT + EXW" at bounding box center [113, 217] width 54 height 7
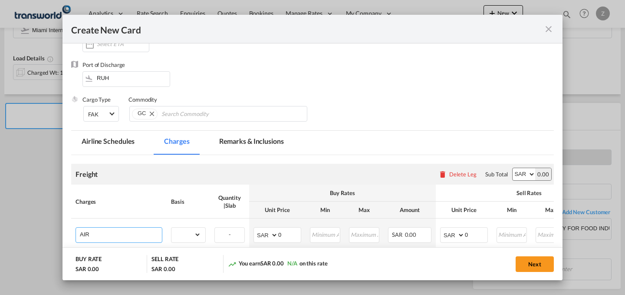
type input "AIR FREIGHT + EXW"
click at [523, 178] on select "AED AFN ALL AMD ANG AOA ARS AUD AWG AZN BAM BBD BDT BGN BHD BIF BMD BND BOB BRL…" at bounding box center [524, 174] width 23 height 12
select select "string:USD"
click at [513, 168] on select "AED AFN ALL AMD ANG AOA ARS AUD AWG AZN BAM BBD BDT BGN BHD BIF BMD BND BOB BRL…" at bounding box center [524, 174] width 23 height 12
click at [197, 238] on select "gross_weight volumetric_weight per_shipment per_bl per_km % on air freight per_…" at bounding box center [186, 234] width 30 height 14
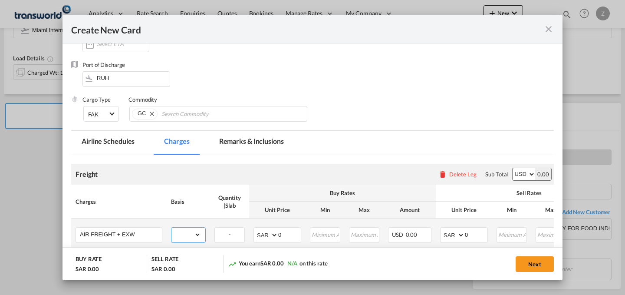
select select "per_shipment"
click at [171, 227] on select "gross_weight volumetric_weight per_shipment per_bl per_km % on air freight per_…" at bounding box center [186, 234] width 30 height 14
click at [263, 234] on select "AED AFN ALL AMD ANG AOA ARS AUD AWG AZN BAM BBD BDT BGN BHD BIF BMD BND BOB BRL…" at bounding box center [266, 235] width 23 height 12
select select "string:USD"
click at [255, 229] on select "AED AFN ALL AMD ANG AOA ARS AUD AWG AZN BAM BBD BDT BGN BHD BIF BMD BND BOB BRL…" at bounding box center [266, 235] width 23 height 12
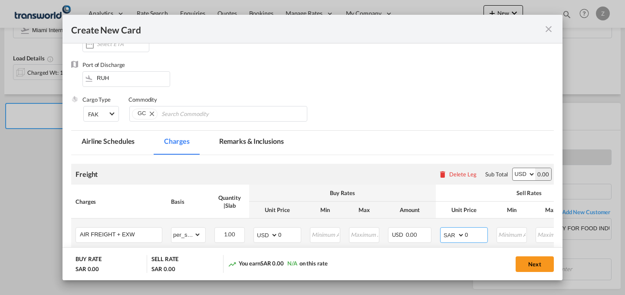
click at [452, 233] on select "AED AFN ALL AMD ANG AOA ARS AUD AWG AZN BAM BBD BDT BGN BHD BIF BMD BND BOB BRL…" at bounding box center [453, 235] width 23 height 12
select select "string:USD"
click at [442, 229] on select "AED AFN ALL AMD ANG AOA ARS AUD AWG AZN BAM BBD BDT BGN BHD BIF BMD BND BOB BRL…" at bounding box center [453, 235] width 23 height 12
click at [470, 231] on input "0" at bounding box center [476, 233] width 23 height 13
type input "2690"
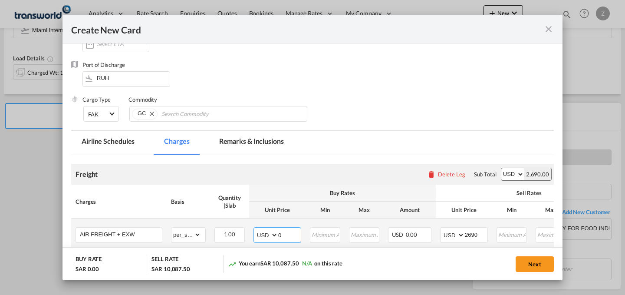
click at [291, 234] on input "0" at bounding box center [289, 233] width 23 height 13
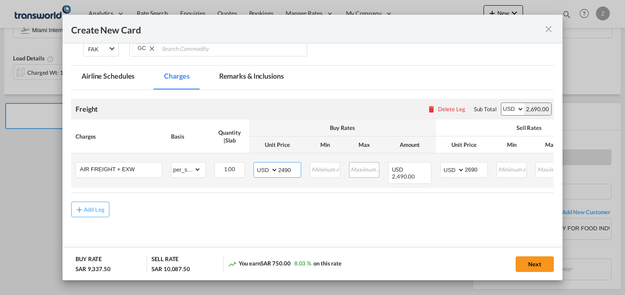
scroll to position [161, 0]
type input "2490"
click at [537, 259] on button "Next" at bounding box center [535, 264] width 38 height 16
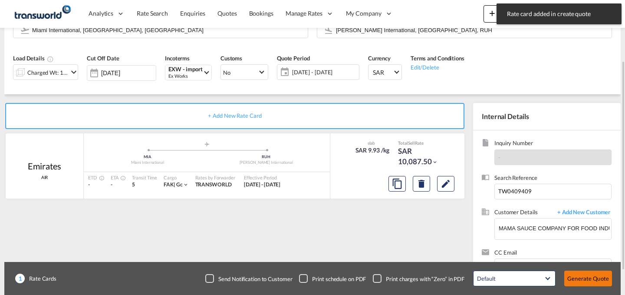
click at [592, 280] on button "Generate Quote" at bounding box center [588, 278] width 48 height 16
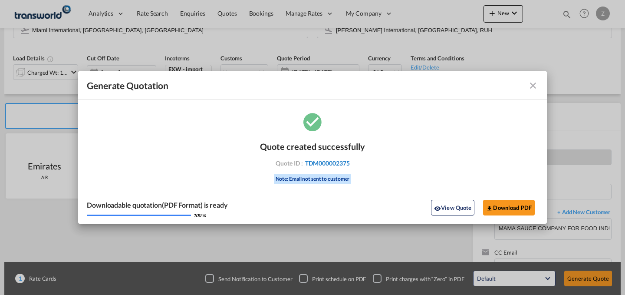
click at [336, 163] on span "TDM000002375" at bounding box center [327, 163] width 45 height 8
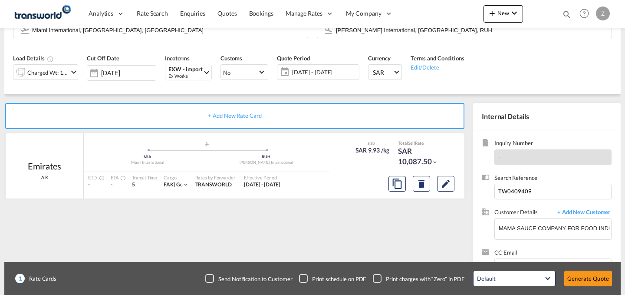
click at [336, 163] on div "Quote created successfully Quote ID : TDM000002375 Note: Email not sent to cust…" at bounding box center [312, 154] width 53 height 29
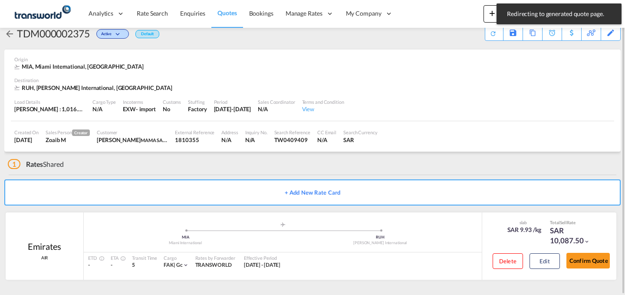
scroll to position [16, 0]
click at [584, 258] on button "Confirm Quote" at bounding box center [587, 261] width 43 height 16
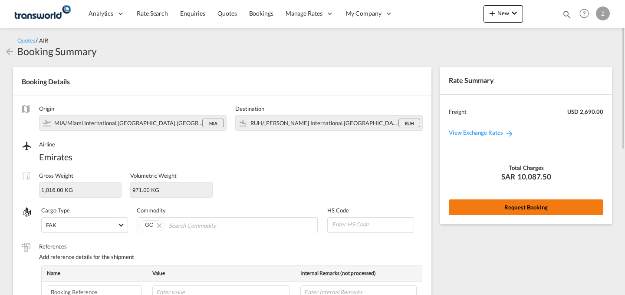
click at [500, 204] on button "Request Booking" at bounding box center [526, 207] width 154 height 16
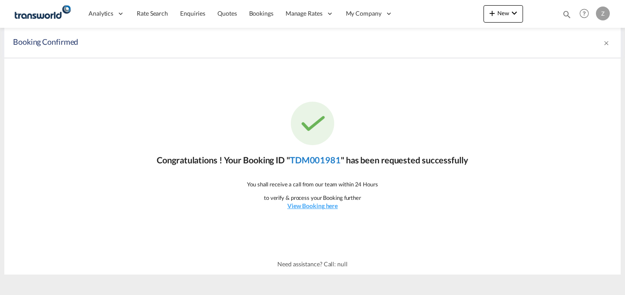
click at [313, 159] on link "TDM001981" at bounding box center [315, 159] width 51 height 10
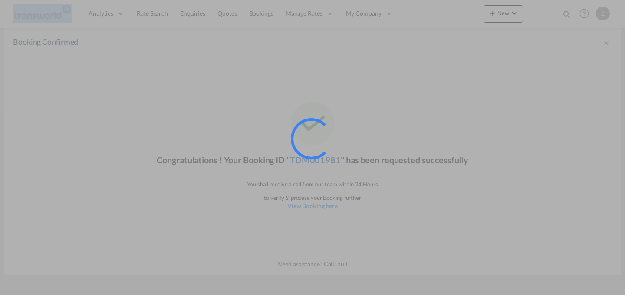
click at [313, 159] on div at bounding box center [311, 138] width 41 height 41
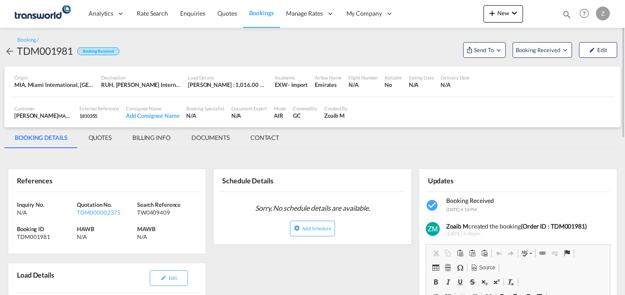
click at [271, 138] on md-tab-item "CONTACT" at bounding box center [264, 137] width 49 height 21
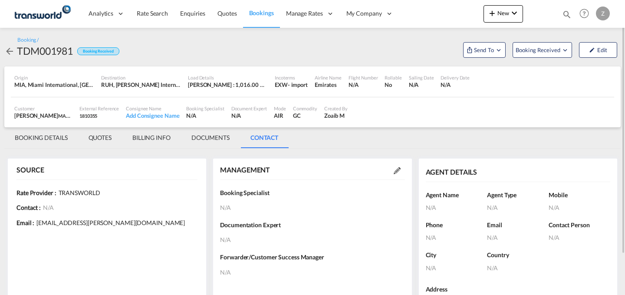
click at [399, 173] on md-icon at bounding box center [397, 170] width 7 height 7
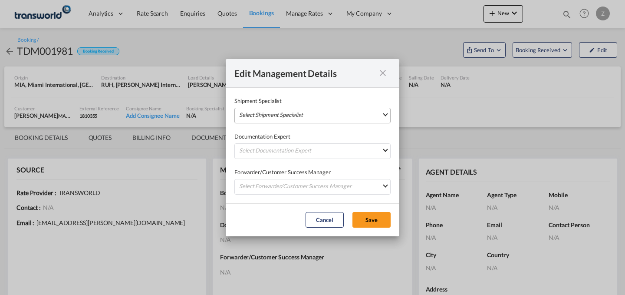
click at [352, 115] on md-select "Select Shipment Specialist [PERSON_NAME] W [PERSON_NAME][EMAIL_ADDRESS][PERSON_…" at bounding box center [312, 116] width 156 height 16
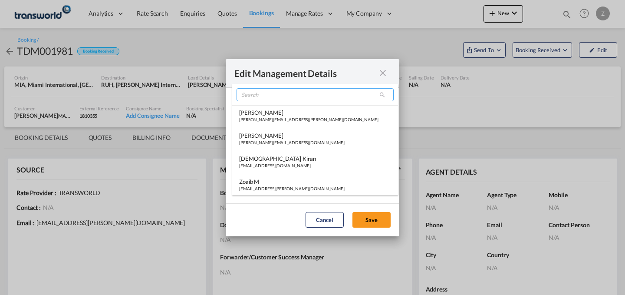
click at [340, 98] on input "search" at bounding box center [315, 94] width 157 height 13
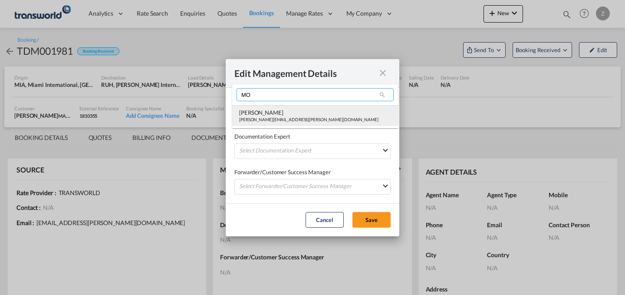
type input "MO"
click at [313, 114] on md-option "[PERSON_NAME] Shahil [EMAIL_ADDRESS][PERSON_NAME][DOMAIN_NAME]" at bounding box center [315, 115] width 166 height 21
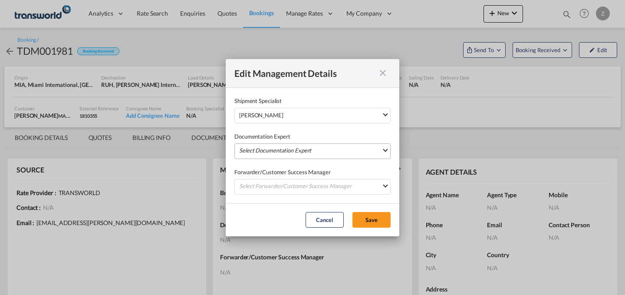
click at [306, 149] on md-select "Select Documentation Expert [PERSON_NAME] W [PERSON_NAME][EMAIL_ADDRESS][PERSON…" at bounding box center [312, 151] width 156 height 16
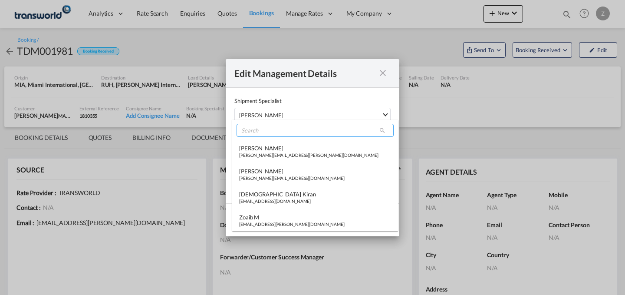
click at [316, 130] on input "search" at bounding box center [315, 130] width 157 height 13
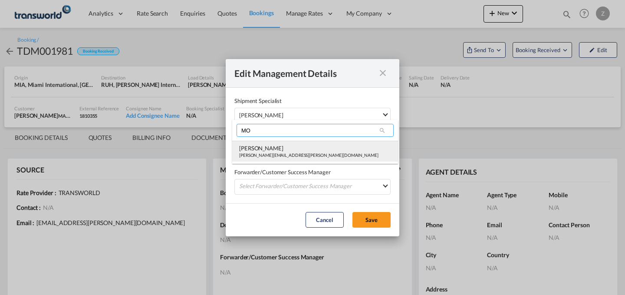
type input "MO"
click at [289, 158] on div "[PERSON_NAME][EMAIL_ADDRESS][PERSON_NAME][DOMAIN_NAME]" at bounding box center [308, 155] width 139 height 6
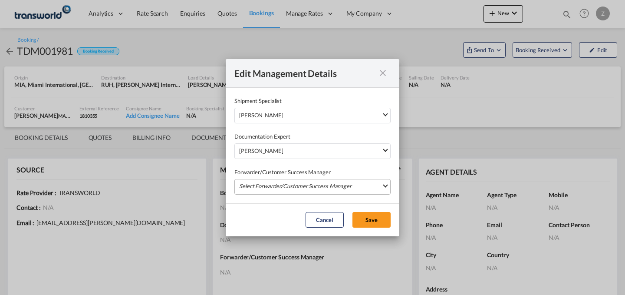
click at [284, 181] on md-select "Select Forwarder/Customer Success Manager [PERSON_NAME] [PERSON_NAME][EMAIL_ADD…" at bounding box center [312, 187] width 156 height 16
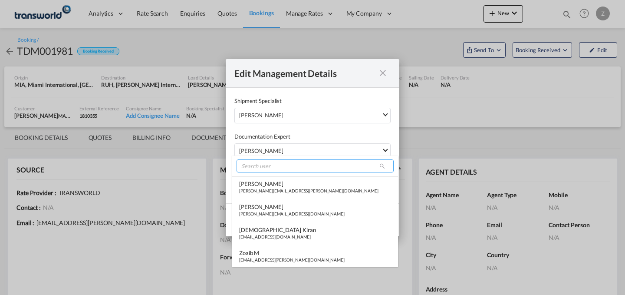
click at [298, 168] on input "search" at bounding box center [315, 165] width 157 height 13
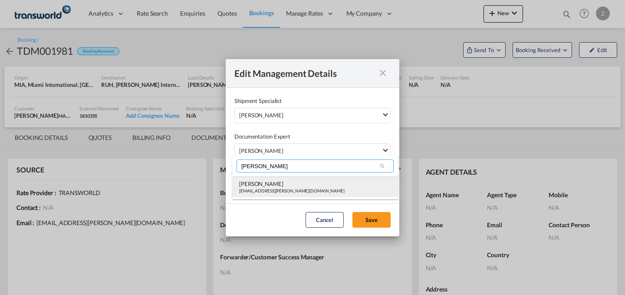
type input "[PERSON_NAME]"
click at [289, 180] on div "[PERSON_NAME]" at bounding box center [291, 184] width 105 height 8
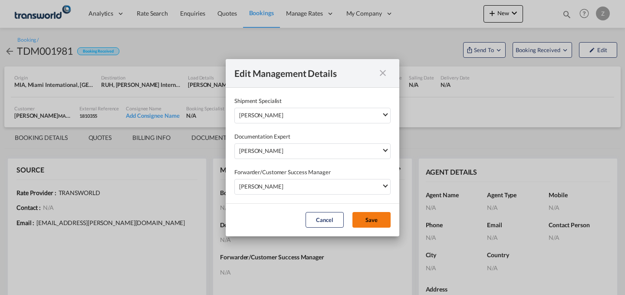
click at [358, 214] on button "Save" at bounding box center [371, 220] width 38 height 16
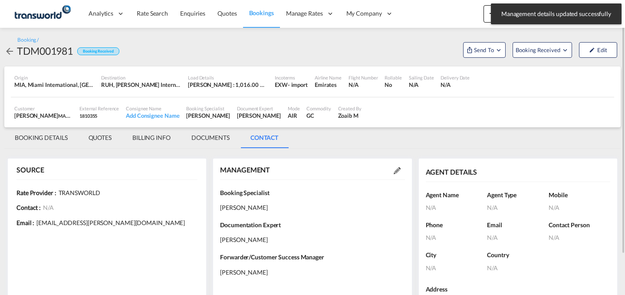
drag, startPoint x: 53, startPoint y: 135, endPoint x: 39, endPoint y: 142, distance: 15.1
click at [39, 142] on md-tab-item "BOOKING DETAILS" at bounding box center [41, 137] width 74 height 21
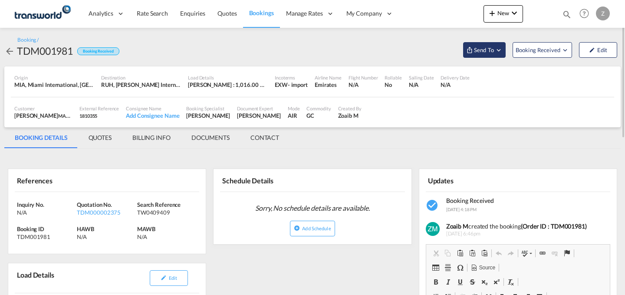
click at [487, 56] on button "Send To" at bounding box center [484, 50] width 43 height 16
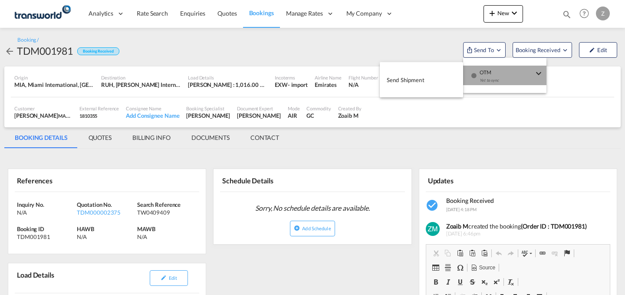
click at [482, 68] on span "OTM" at bounding box center [507, 70] width 54 height 8
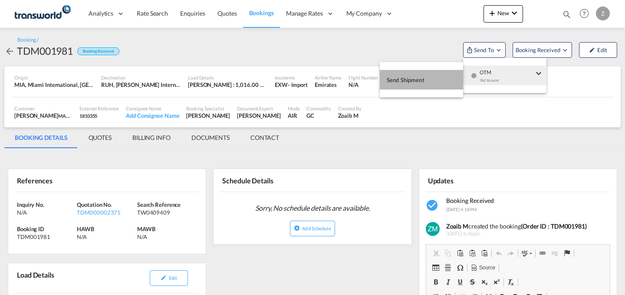
click at [427, 75] on button "Send Shipment" at bounding box center [421, 80] width 83 height 20
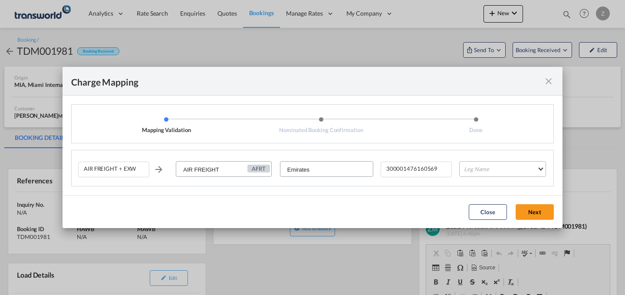
click at [464, 168] on md-select "Leg Name HANDLING ORIGIN HANDLING DESTINATION OTHERS TL PICK UP CUSTOMS ORIGIN …" at bounding box center [502, 169] width 87 height 16
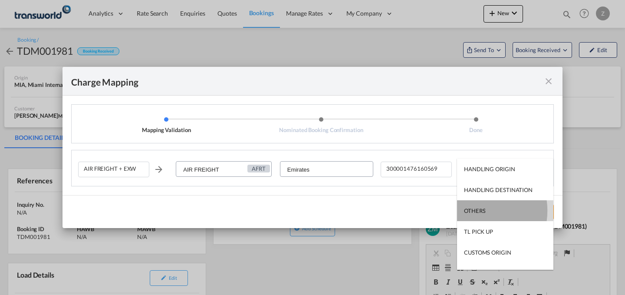
click at [474, 210] on div "OTHERS" at bounding box center [474, 211] width 21 height 8
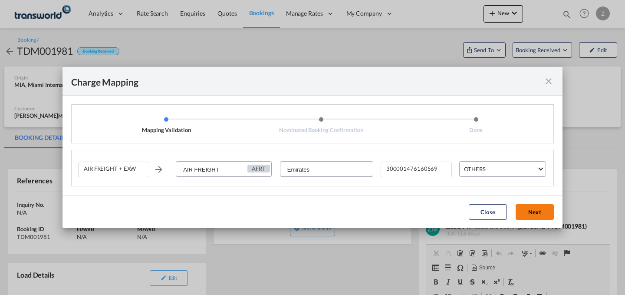
click at [538, 210] on button "Next" at bounding box center [535, 212] width 38 height 16
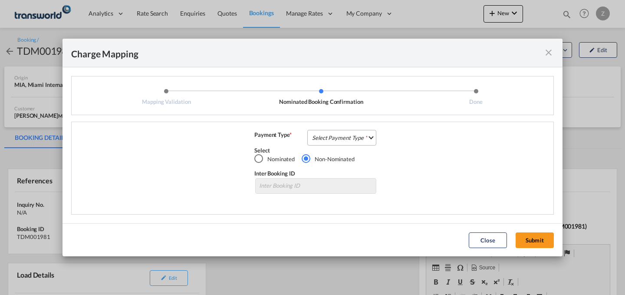
click at [361, 141] on md-select "Select Payment Type COLLECT PREPAID" at bounding box center [341, 138] width 69 height 16
click at [364, 139] on md-option "COLLECT" at bounding box center [344, 137] width 77 height 21
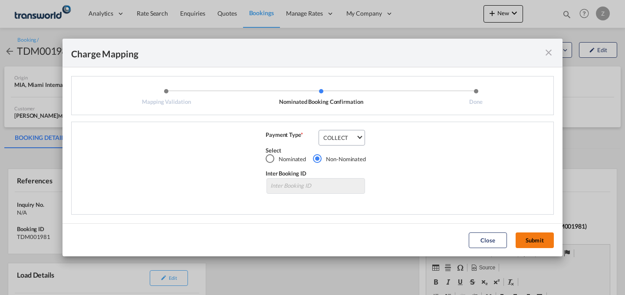
click at [534, 235] on button "Submit" at bounding box center [535, 240] width 38 height 16
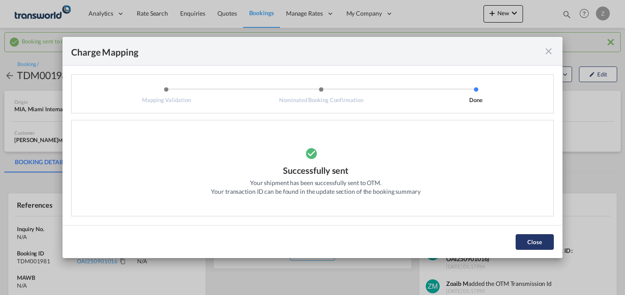
click at [535, 240] on button "Close" at bounding box center [535, 242] width 38 height 16
